Goal: Task Accomplishment & Management: Use online tool/utility

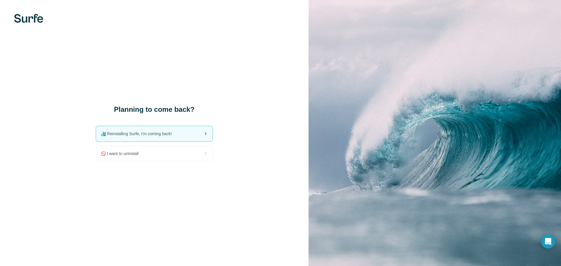
click at [170, 135] on span "🏄🏻‍♂️ Reinstalling Surfe, I'm coming back!" at bounding box center [139, 134] width 76 height 6
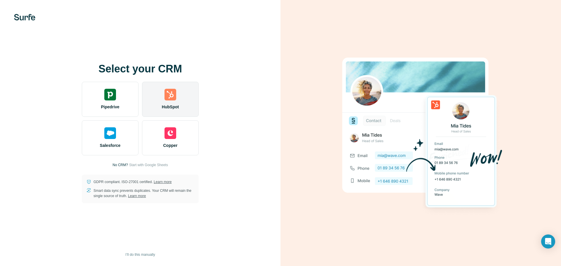
click at [178, 103] on div "HubSpot" at bounding box center [170, 99] width 57 height 35
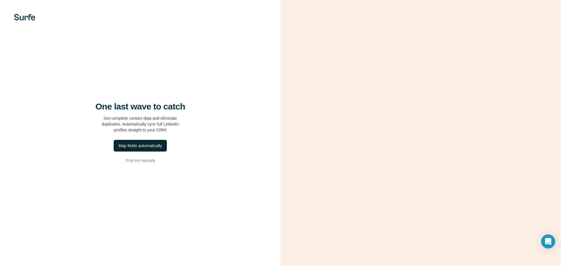
click at [142, 146] on div "Map fields automatically" at bounding box center [139, 146] width 43 height 6
